Goal: Information Seeking & Learning: Learn about a topic

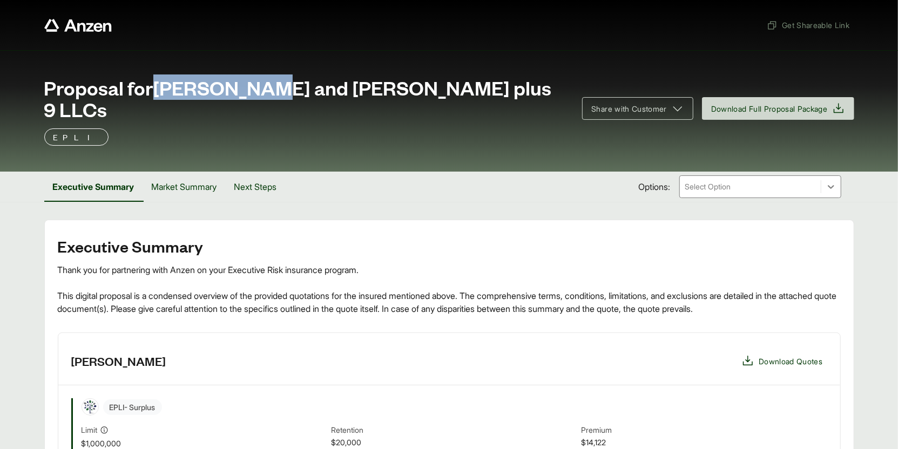
drag, startPoint x: 159, startPoint y: 89, endPoint x: 266, endPoint y: 91, distance: 107.0
click at [266, 91] on span "Proposal for Faizan Khan and Adila Khan plus 9 LLCs" at bounding box center [306, 98] width 525 height 43
copy span "Faizan Khan"
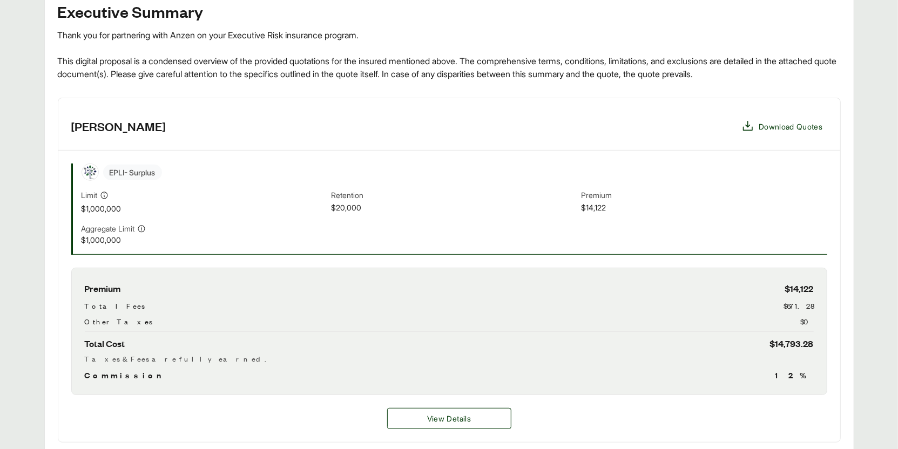
scroll to position [1, 0]
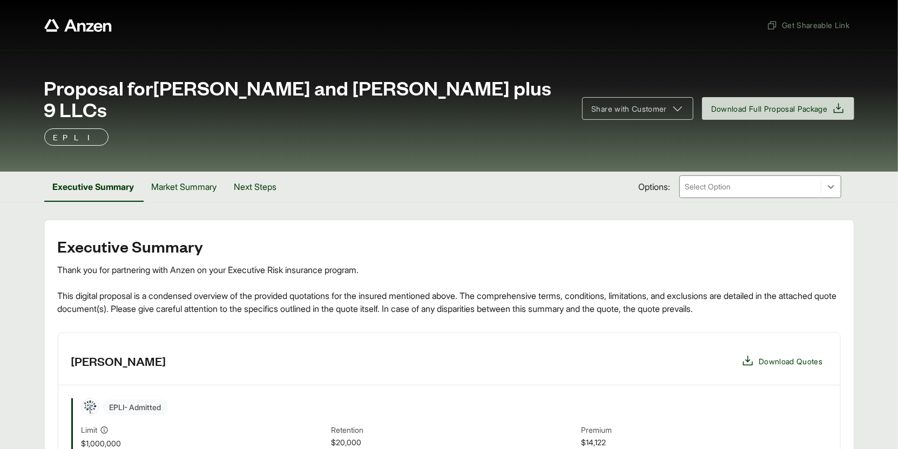
scroll to position [271, 0]
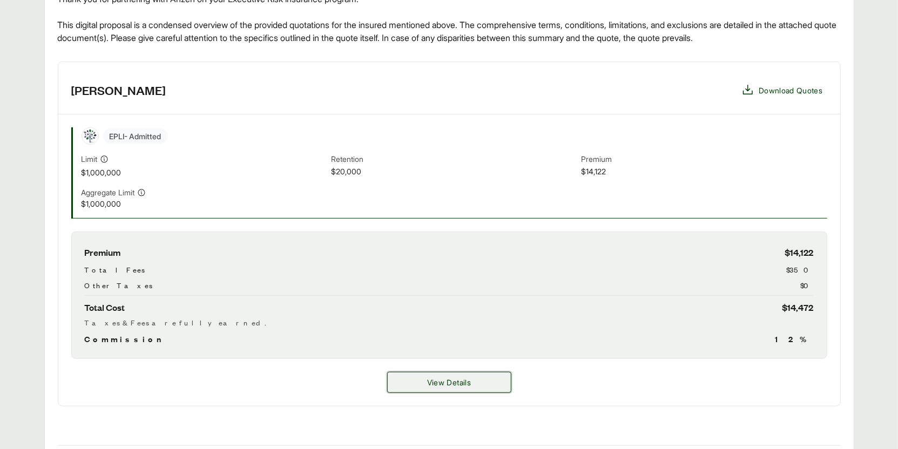
click at [412, 372] on button "View Details" at bounding box center [449, 382] width 124 height 21
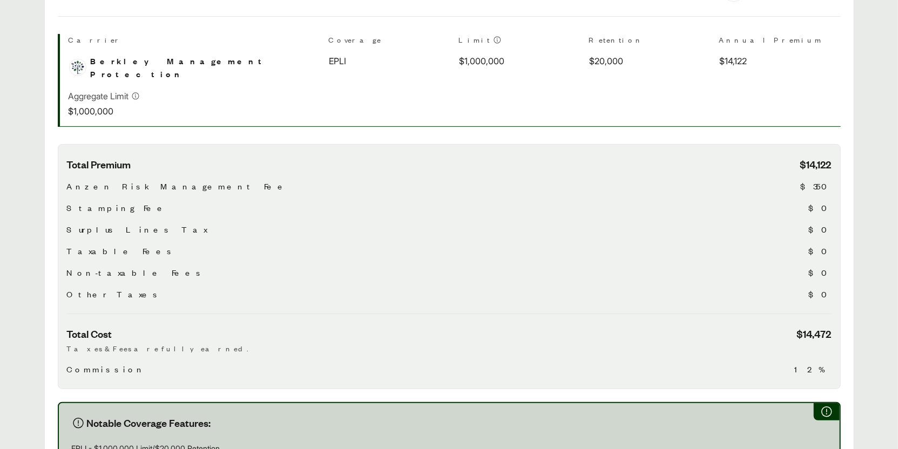
scroll to position [510, 0]
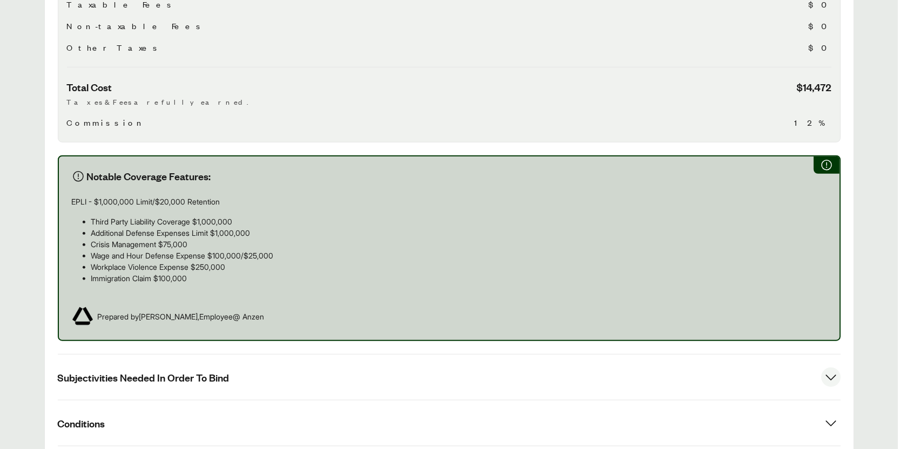
click at [197, 371] on span "Subjectivities Needed In Order To Bind" at bounding box center [144, 378] width 172 height 14
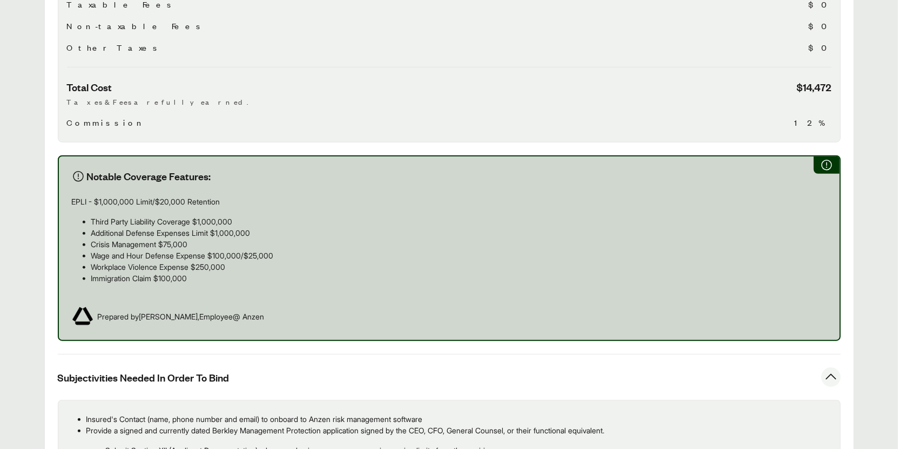
scroll to position [648, 0]
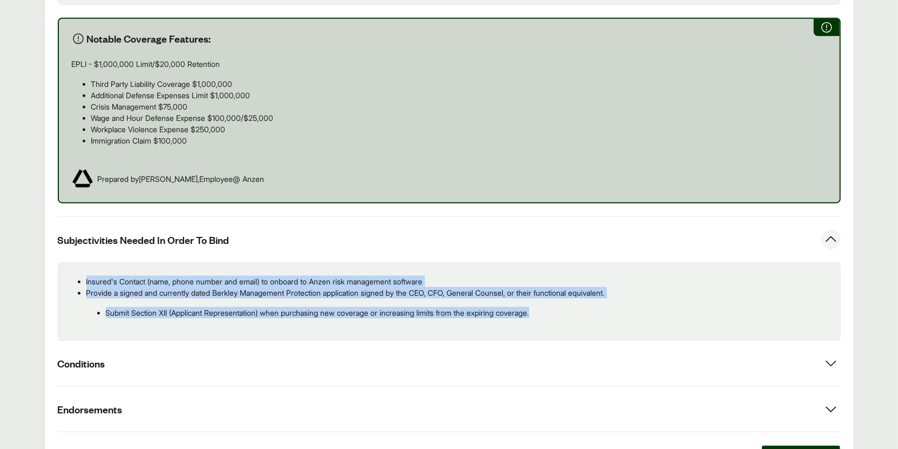
drag, startPoint x: 562, startPoint y: 283, endPoint x: 80, endPoint y: 251, distance: 482.3
click at [80, 276] on ul "Insured's Contact (name, phone number and email) to onboard to Anzen risk manag…" at bounding box center [449, 297] width 765 height 43
copy ul "Insured's Contact (name, phone number and email) to onboard to Anzen risk manag…"
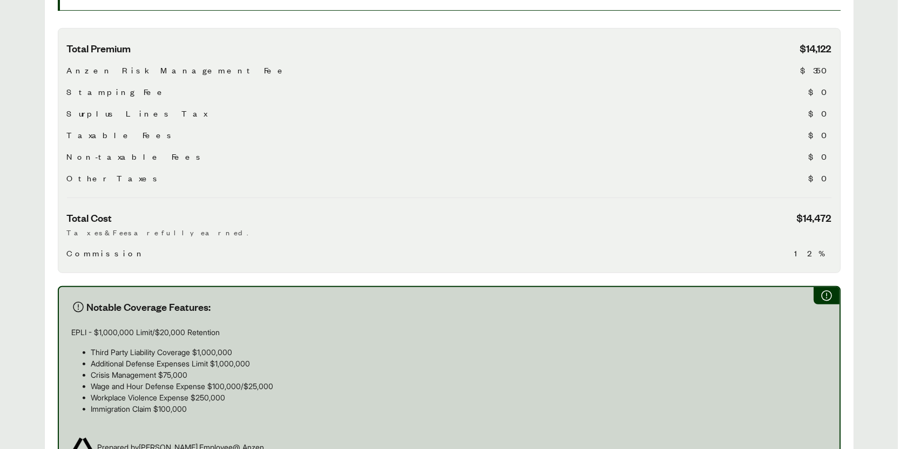
scroll to position [0, 0]
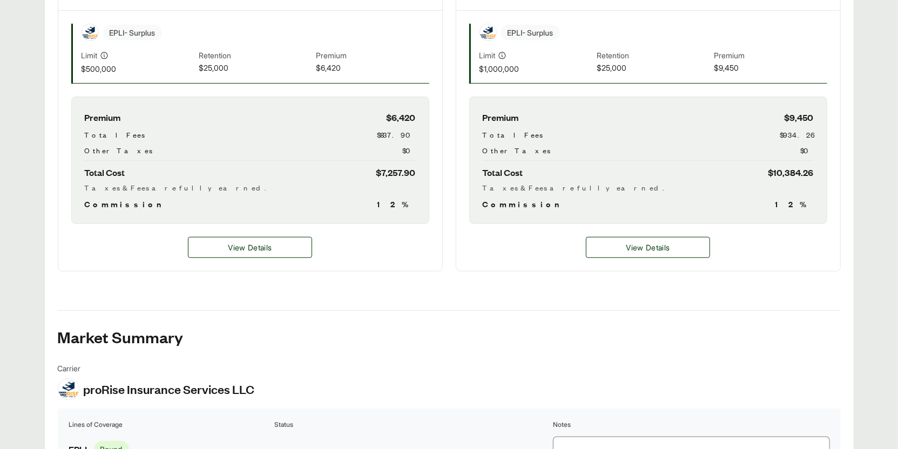
scroll to position [216, 0]
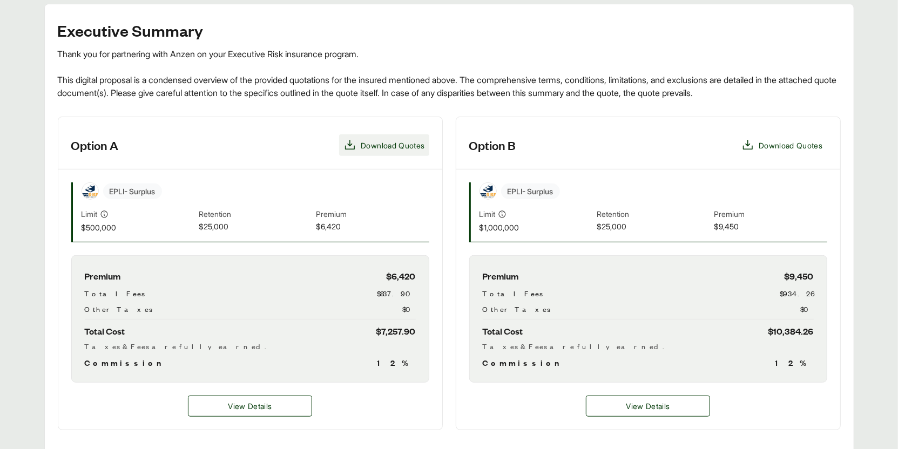
click at [391, 149] on span "Download Quotes" at bounding box center [393, 145] width 64 height 11
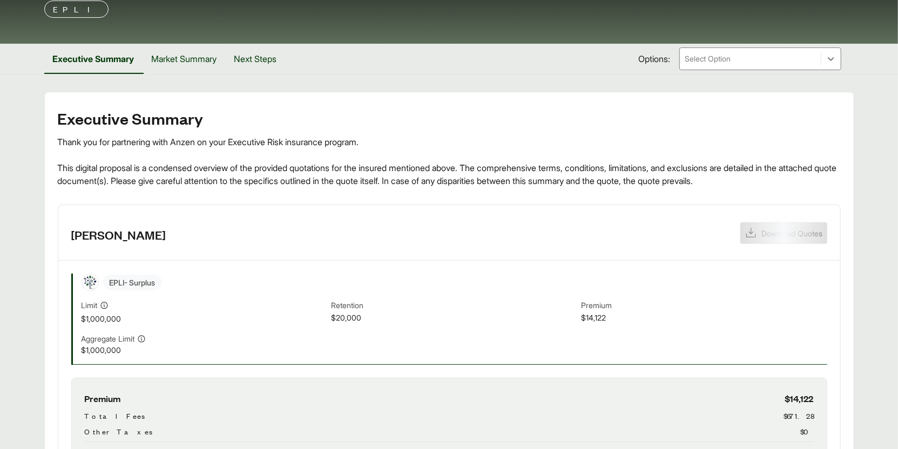
scroll to position [245, 0]
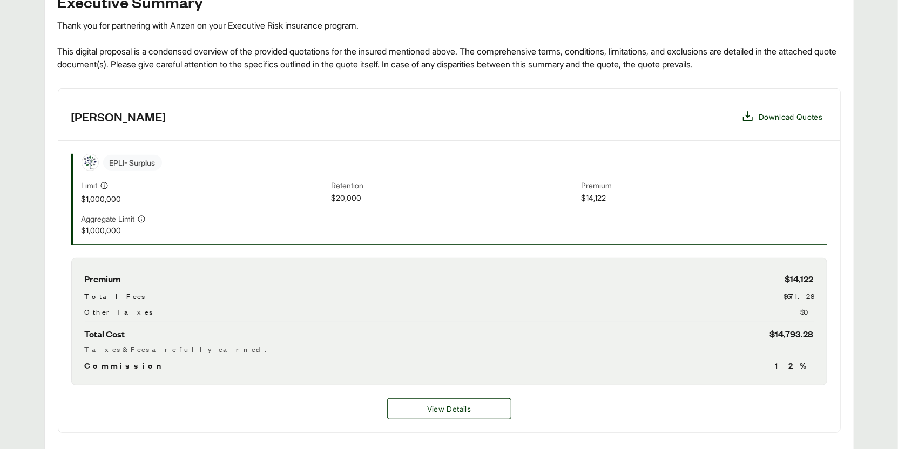
click at [417, 386] on div "View Details" at bounding box center [449, 409] width 782 height 47
click at [425, 399] on button "View Details" at bounding box center [449, 409] width 124 height 21
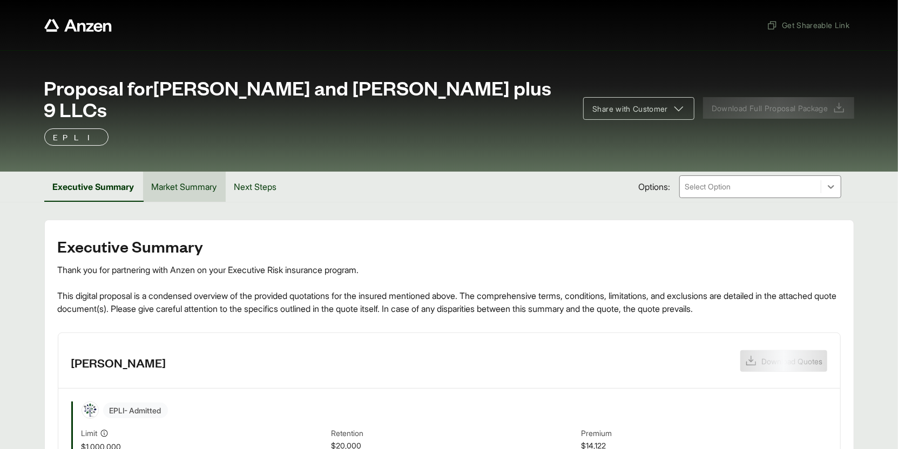
click at [184, 172] on button "Market Summary" at bounding box center [184, 187] width 83 height 30
